Goal: Navigation & Orientation: Find specific page/section

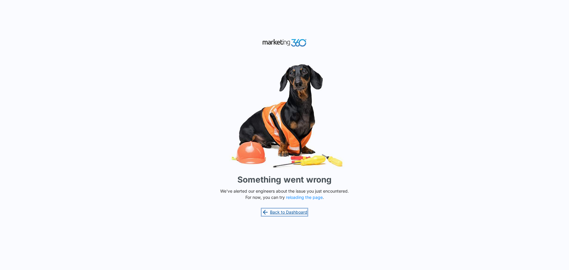
click at [288, 212] on link "Back to Dashboard" at bounding box center [284, 211] width 46 height 7
